Goal: Book appointment/travel/reservation

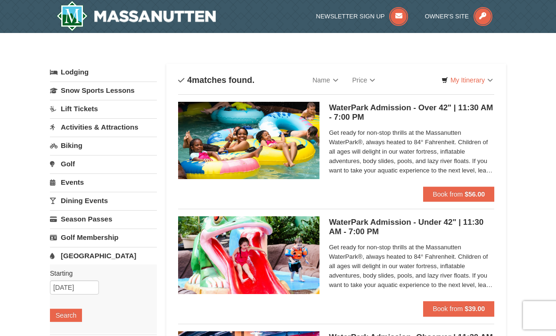
click at [414, 152] on span "Get ready for non-stop thrills at the Massanutten WaterPark®, always heated to …" at bounding box center [412, 151] width 166 height 47
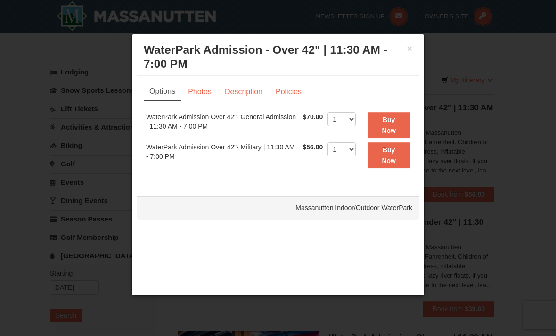
click at [412, 52] on button "×" at bounding box center [410, 48] width 6 height 9
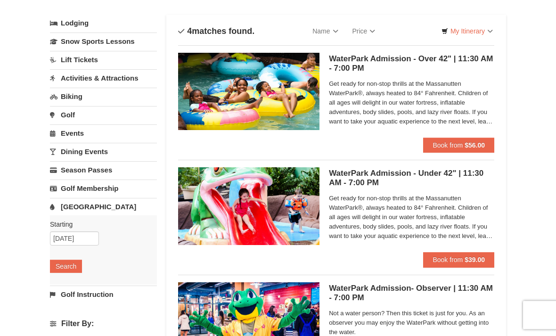
click at [75, 266] on button "Search" at bounding box center [66, 266] width 32 height 13
click at [517, 69] on div "× Categories List Filter My Itinerary Questions? 1-540-289-9441 Lodging Arrival…" at bounding box center [278, 257] width 556 height 547
click at [97, 142] on link "Events" at bounding box center [103, 132] width 107 height 17
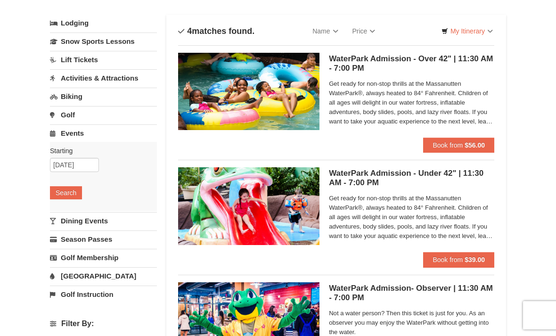
click at [82, 142] on link "Events" at bounding box center [103, 132] width 107 height 17
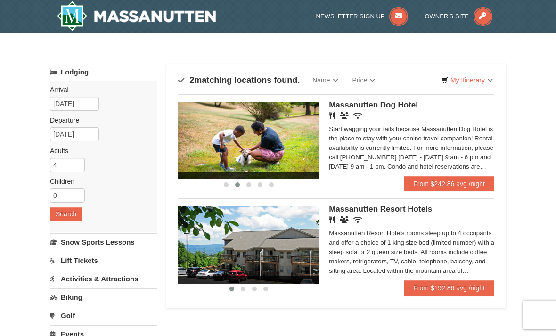
click at [469, 184] on link "From $242.86 avg /night" at bounding box center [449, 183] width 91 height 15
